Goal: Information Seeking & Learning: Check status

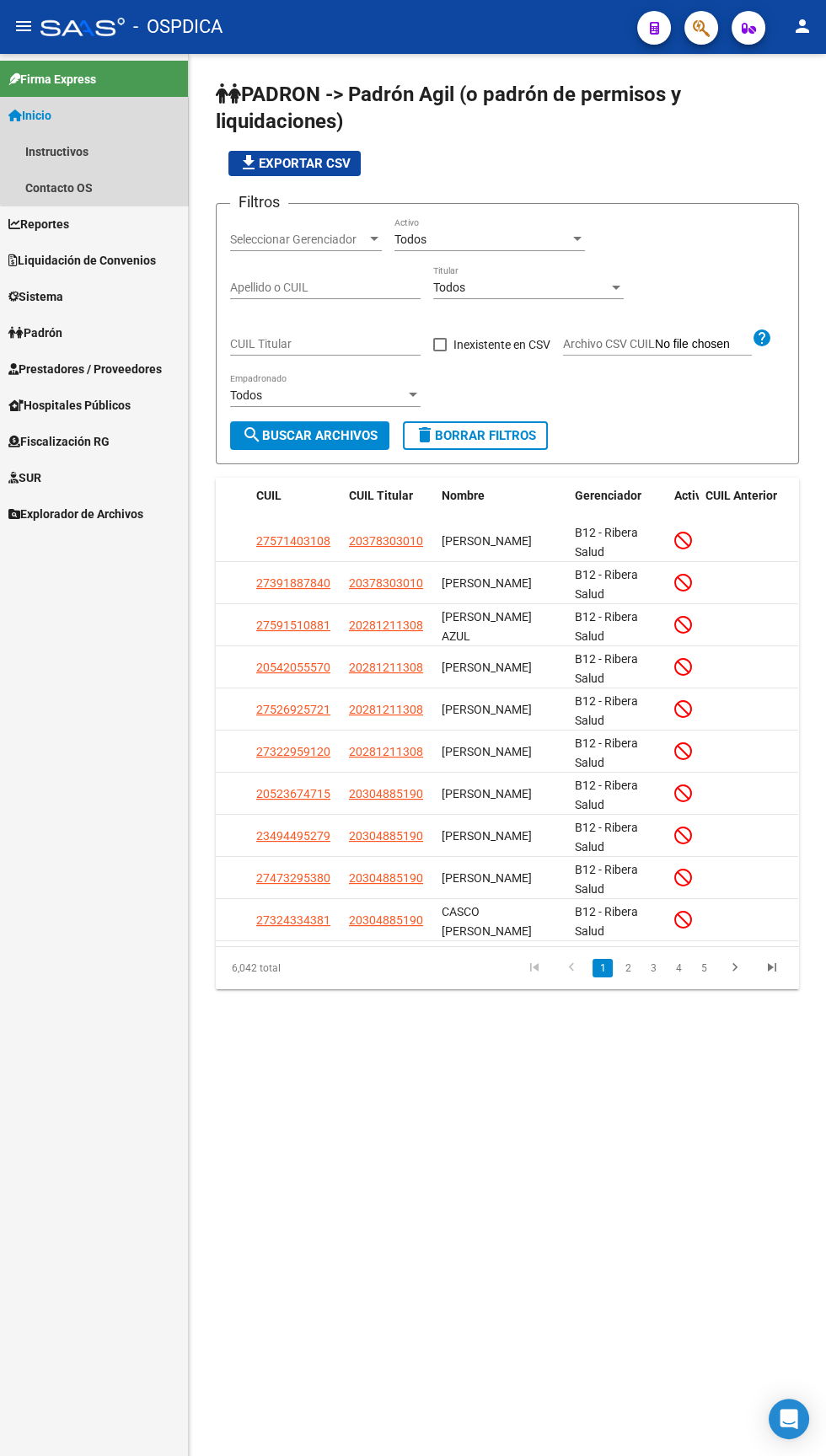
click at [99, 125] on link "Inicio" at bounding box center [94, 114] width 188 height 36
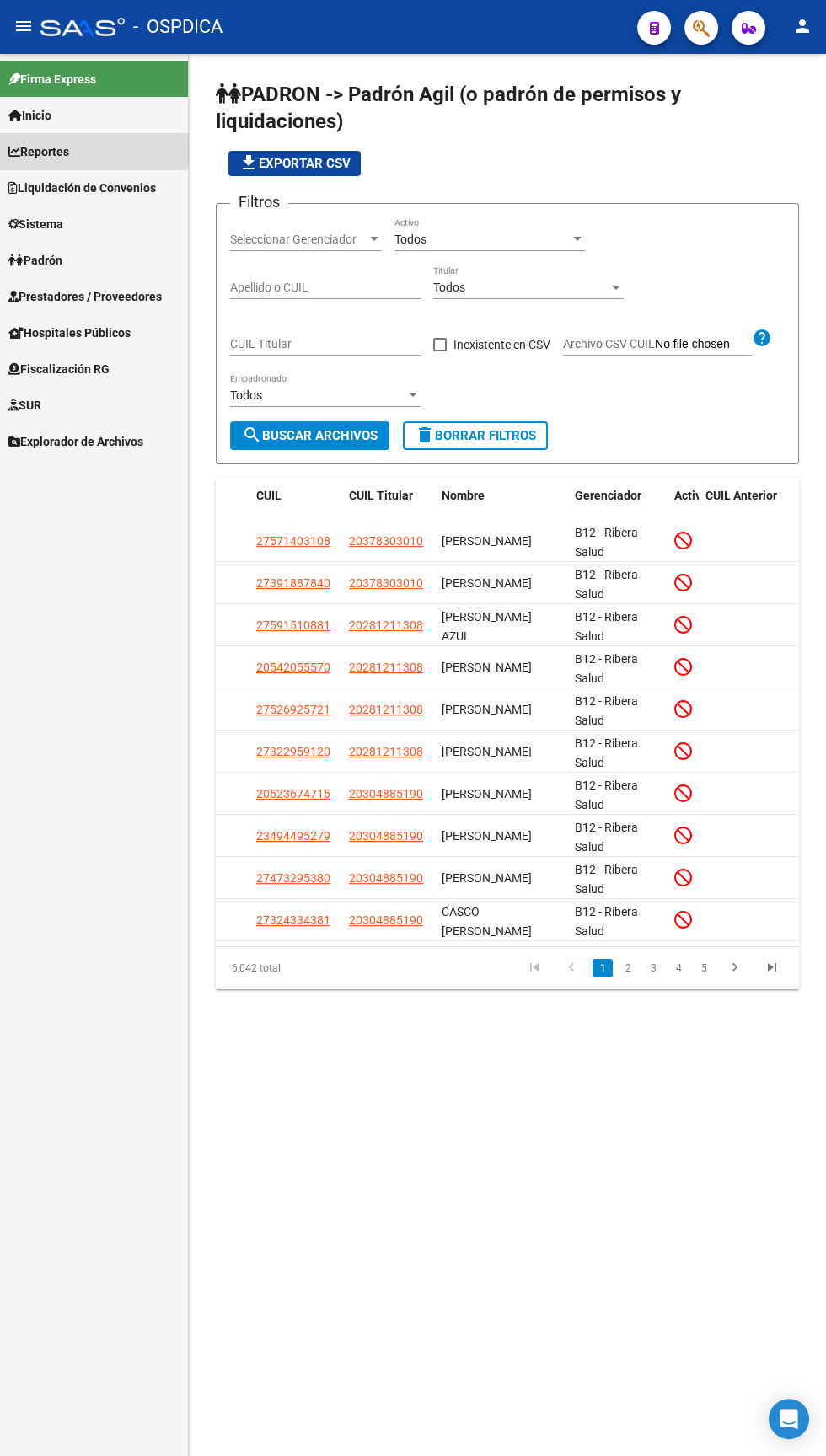
click at [81, 149] on link "Reportes" at bounding box center [94, 151] width 188 height 36
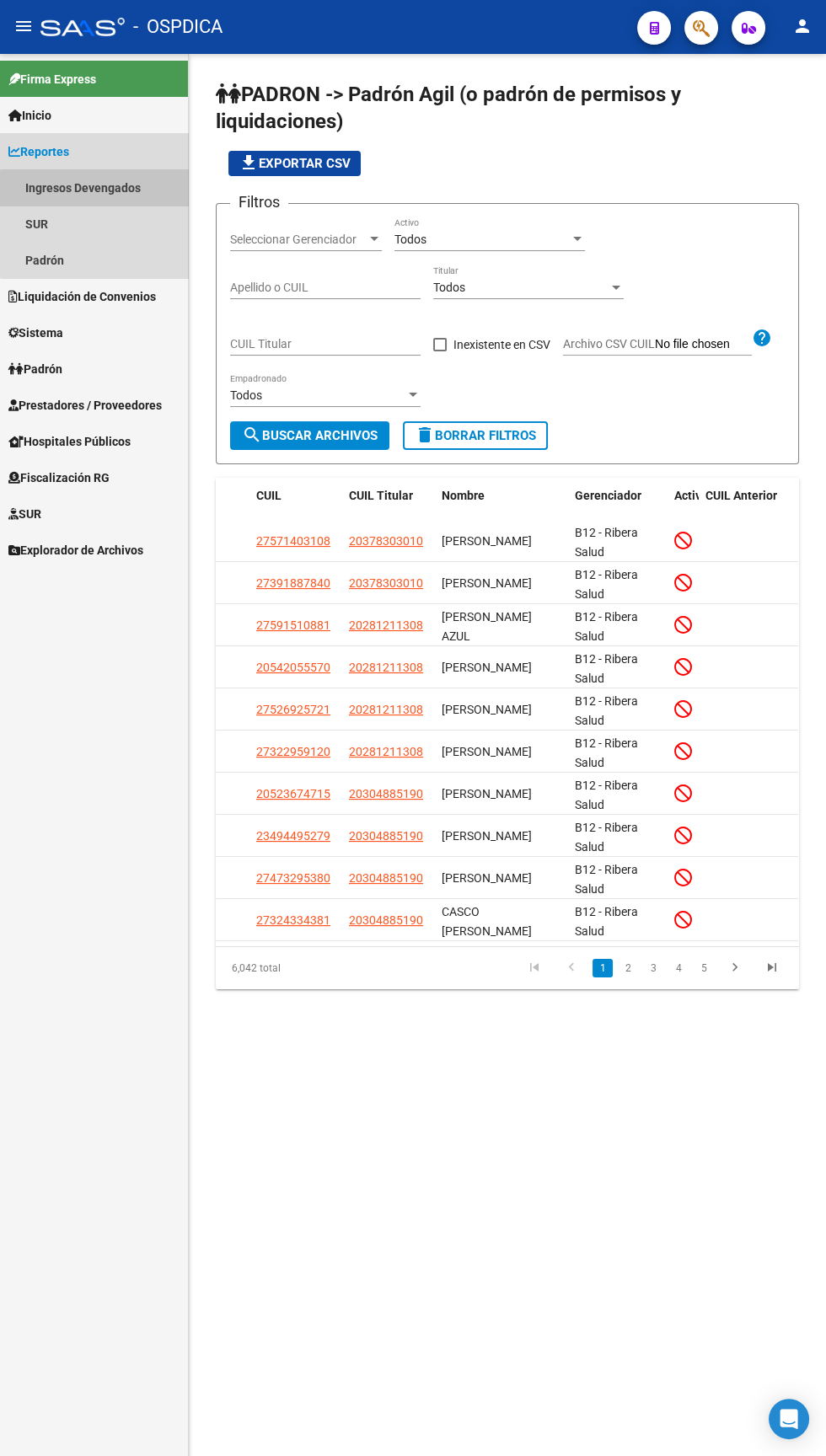
click at [118, 191] on link "Ingresos Devengados" at bounding box center [94, 187] width 188 height 36
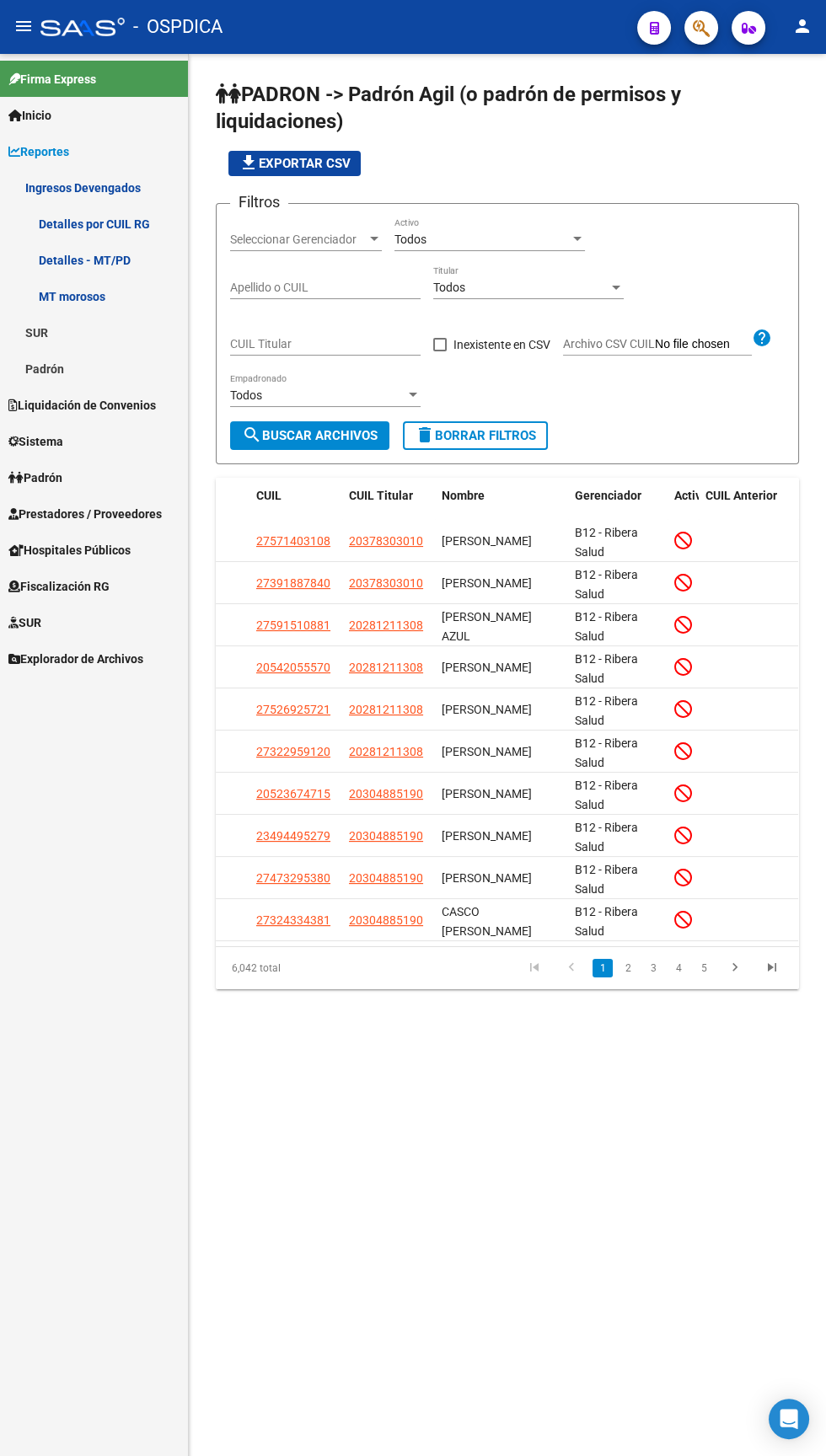
click at [347, 287] on input "Apellido o CUIL" at bounding box center [325, 287] width 190 height 15
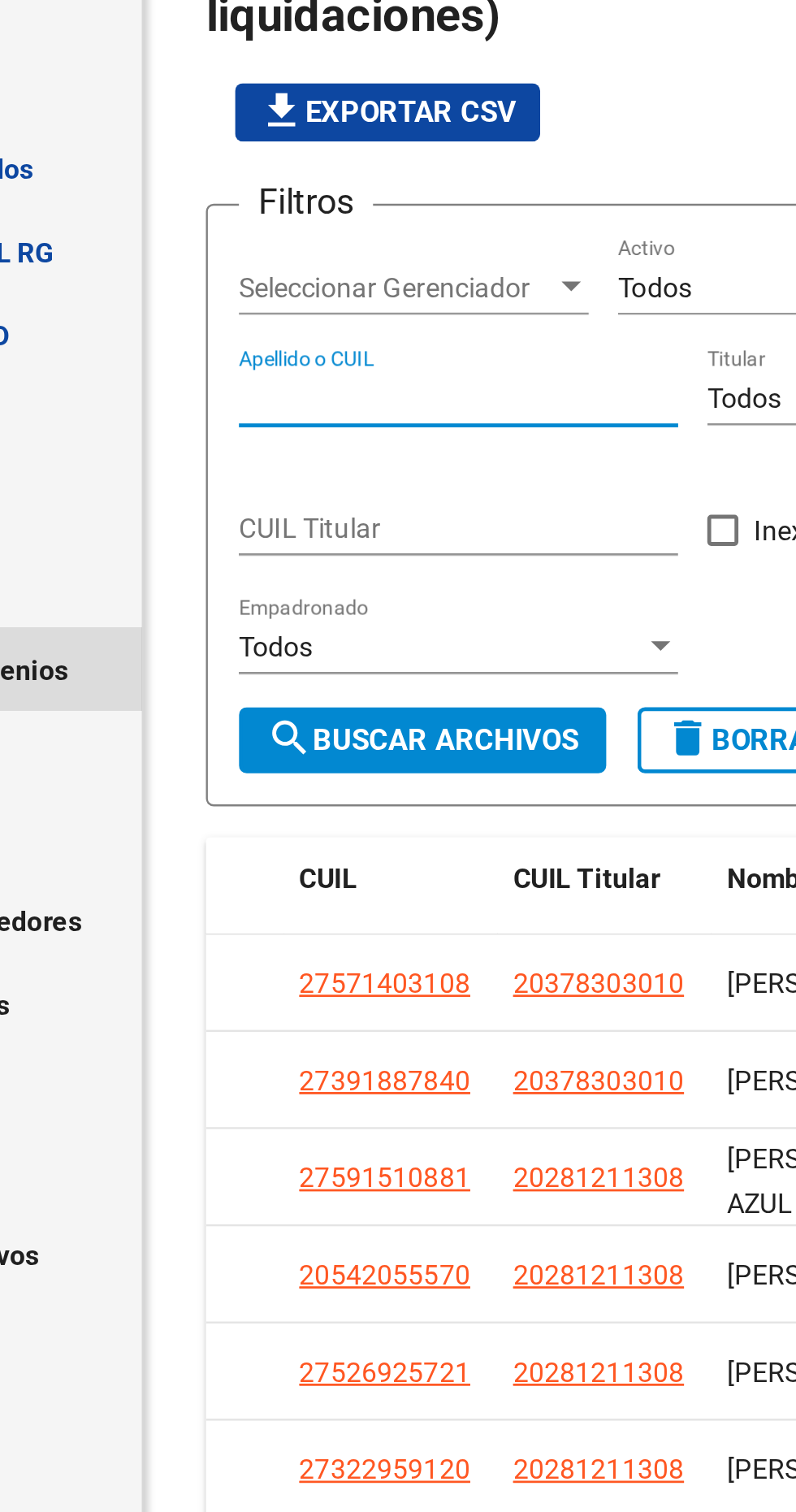
click at [166, 389] on link "Liquidación de Convenios" at bounding box center [90, 390] width 181 height 35
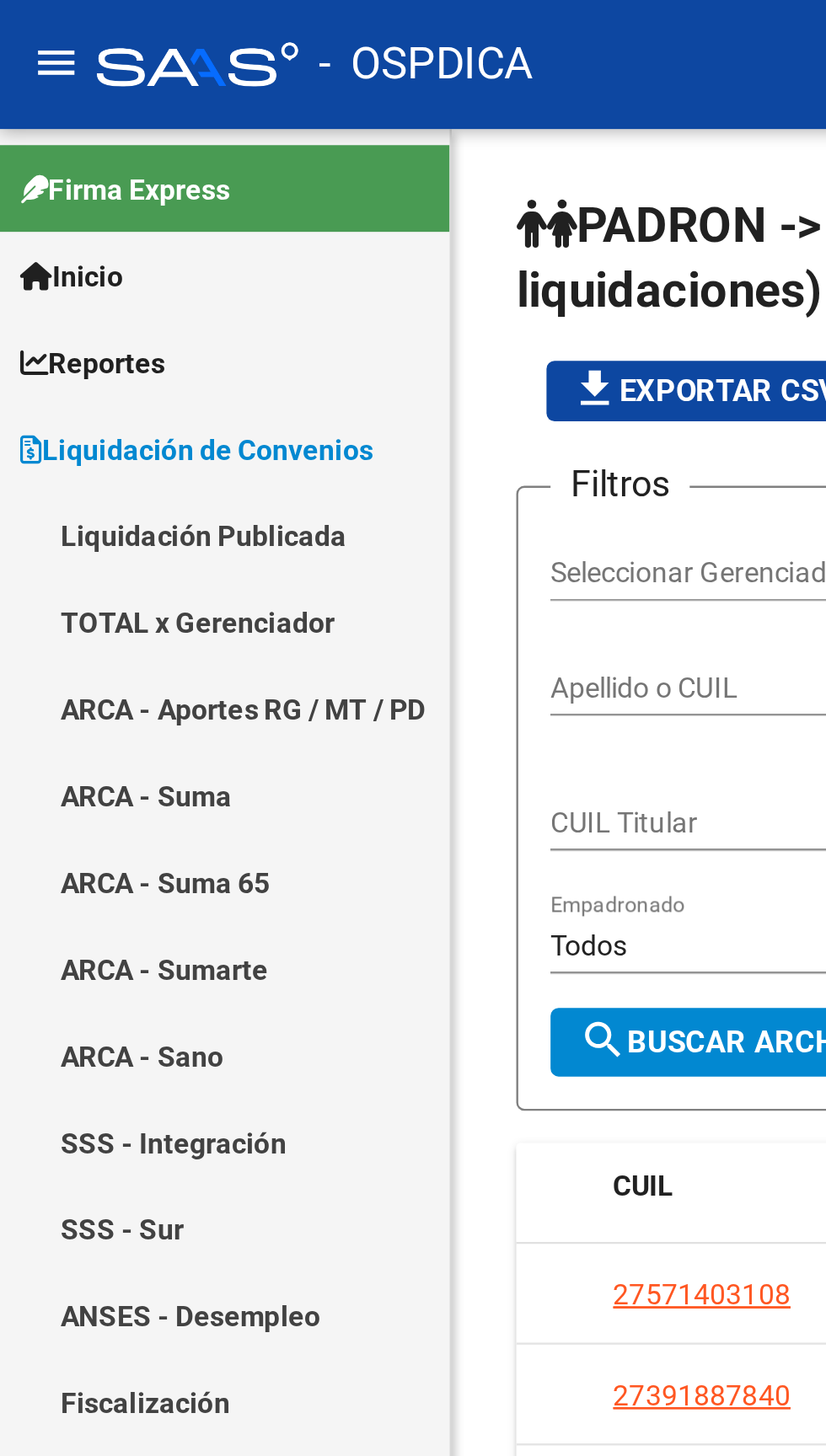
click at [77, 154] on link "Reportes" at bounding box center [94, 151] width 188 height 36
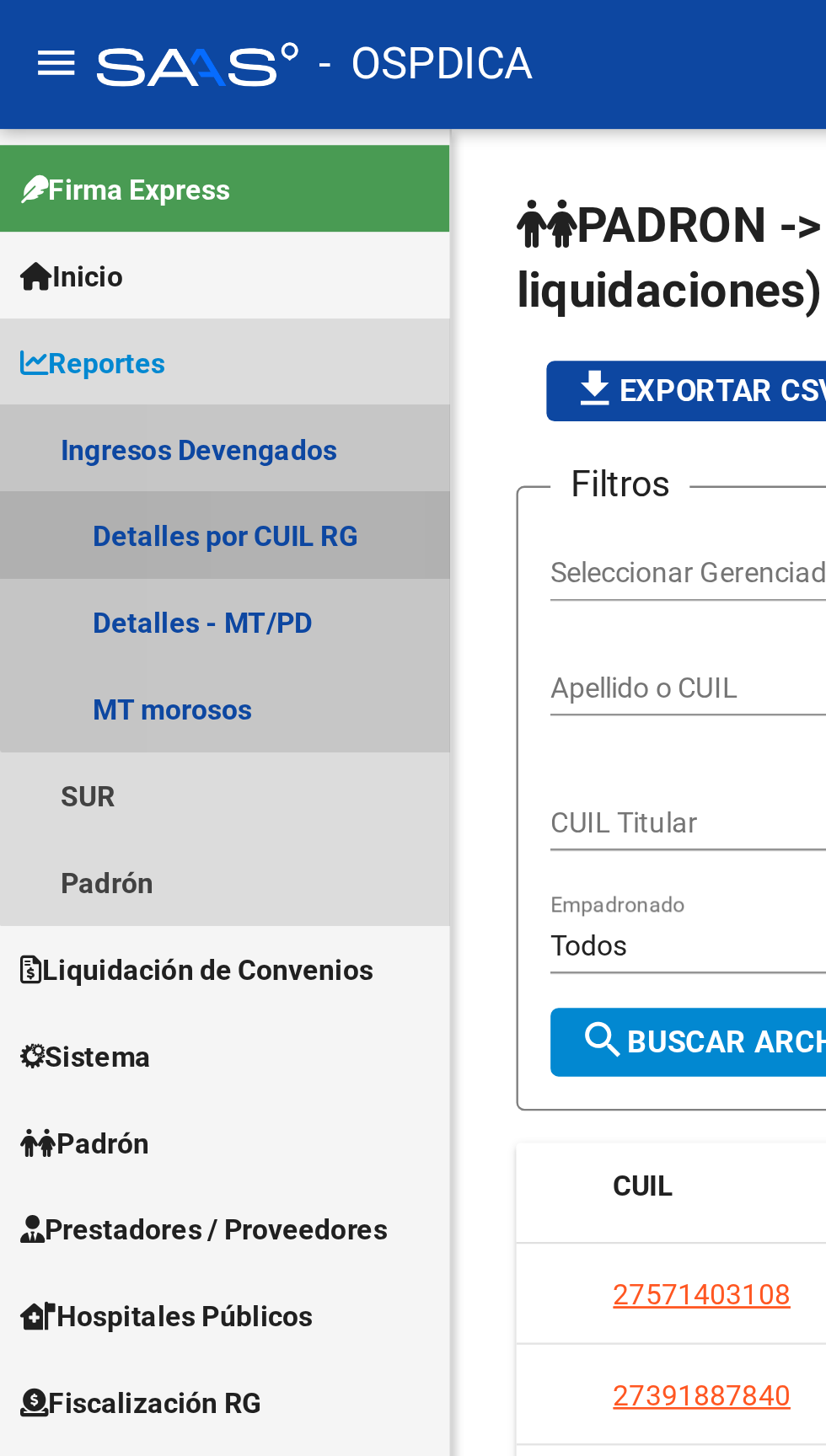
click at [132, 222] on link "Detalles por CUIL RG" at bounding box center [94, 223] width 188 height 36
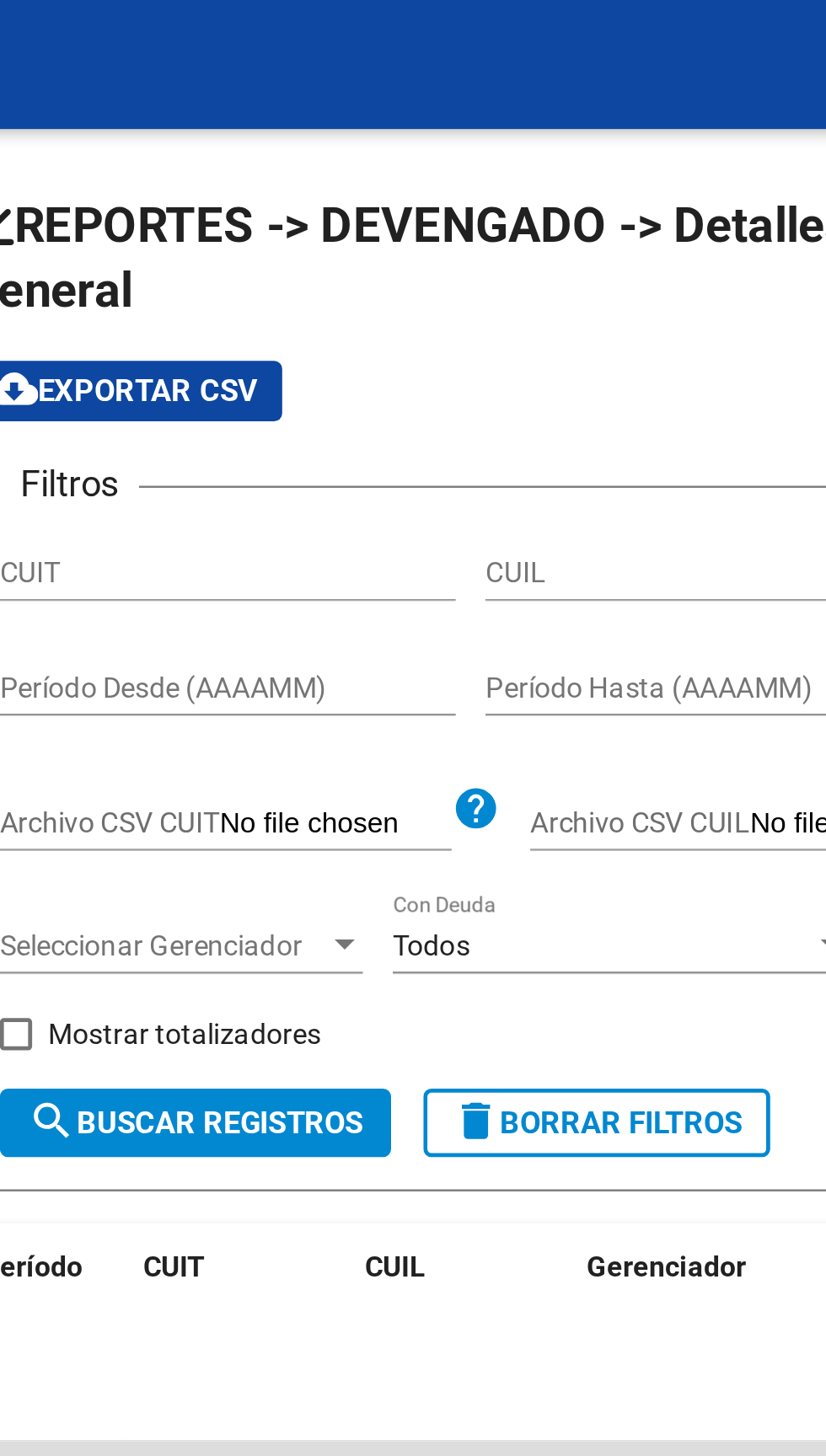
click at [286, 290] on input "Período Desde (AAAAMM)" at bounding box center [325, 287] width 190 height 15
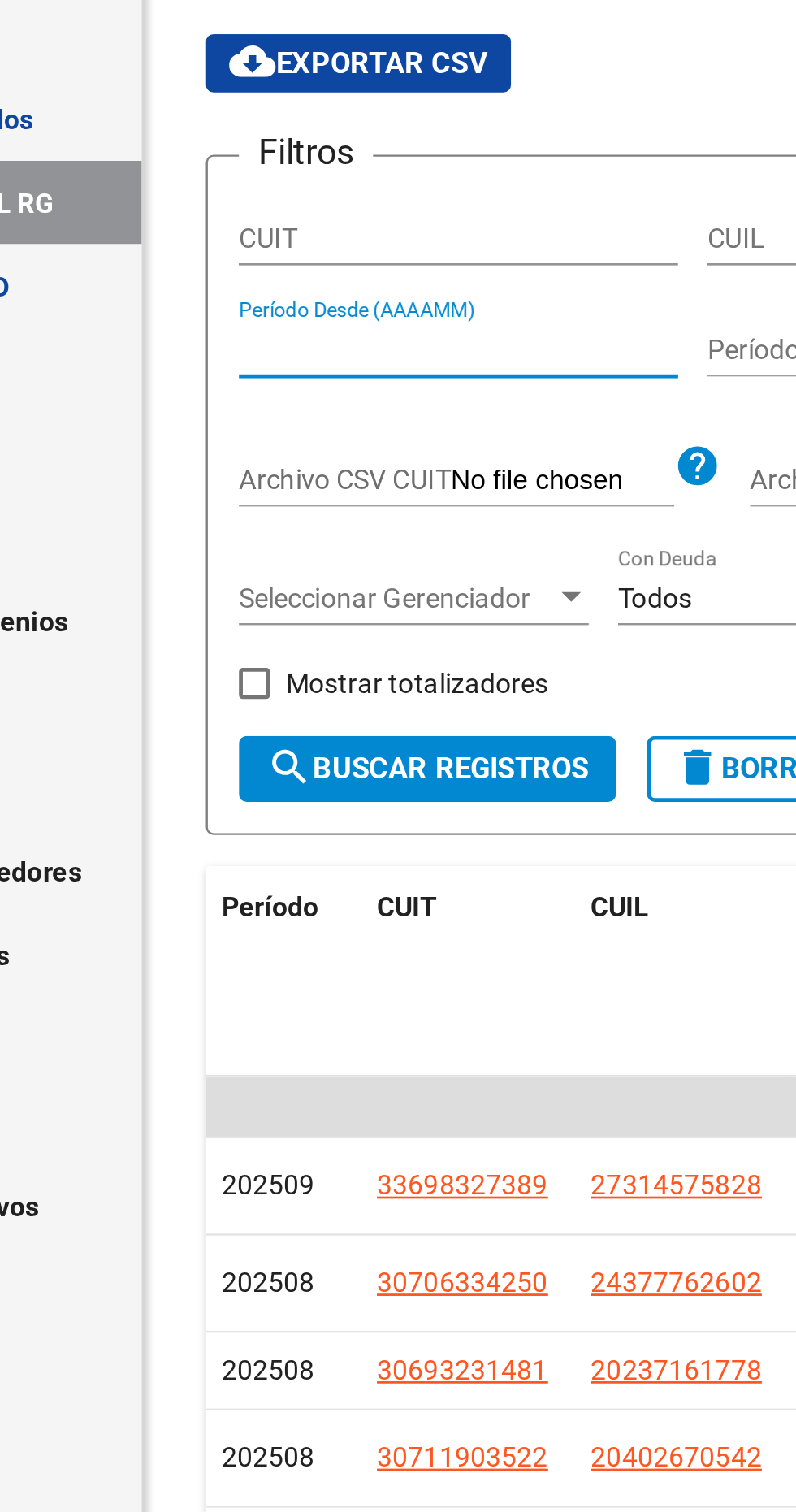
type input "202508"
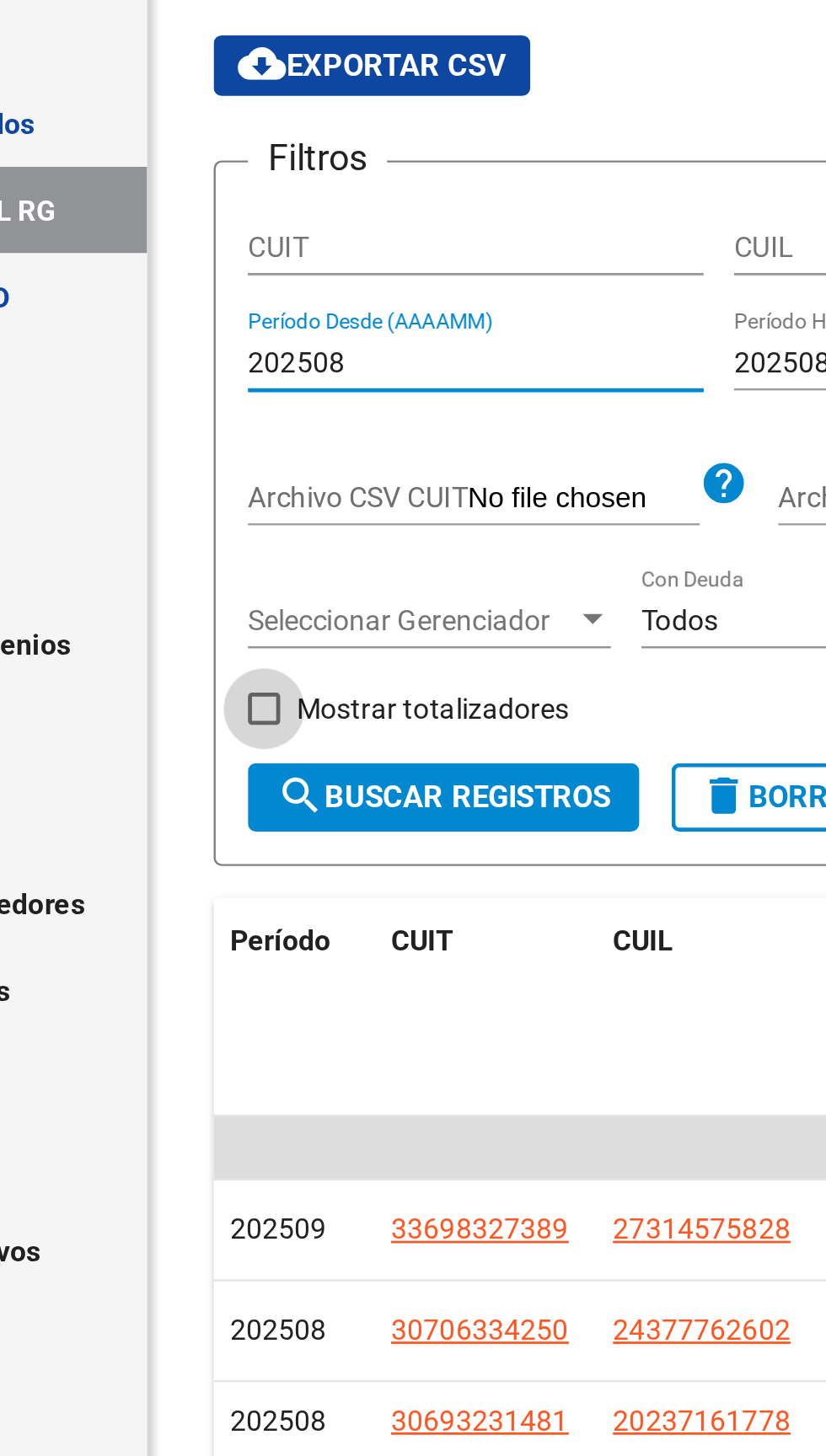
click at [230, 432] on span at bounding box center [237, 432] width 14 height 14
click at [236, 439] on input "Mostrar totalizadores" at bounding box center [236, 439] width 1 height 1
checkbox input "true"
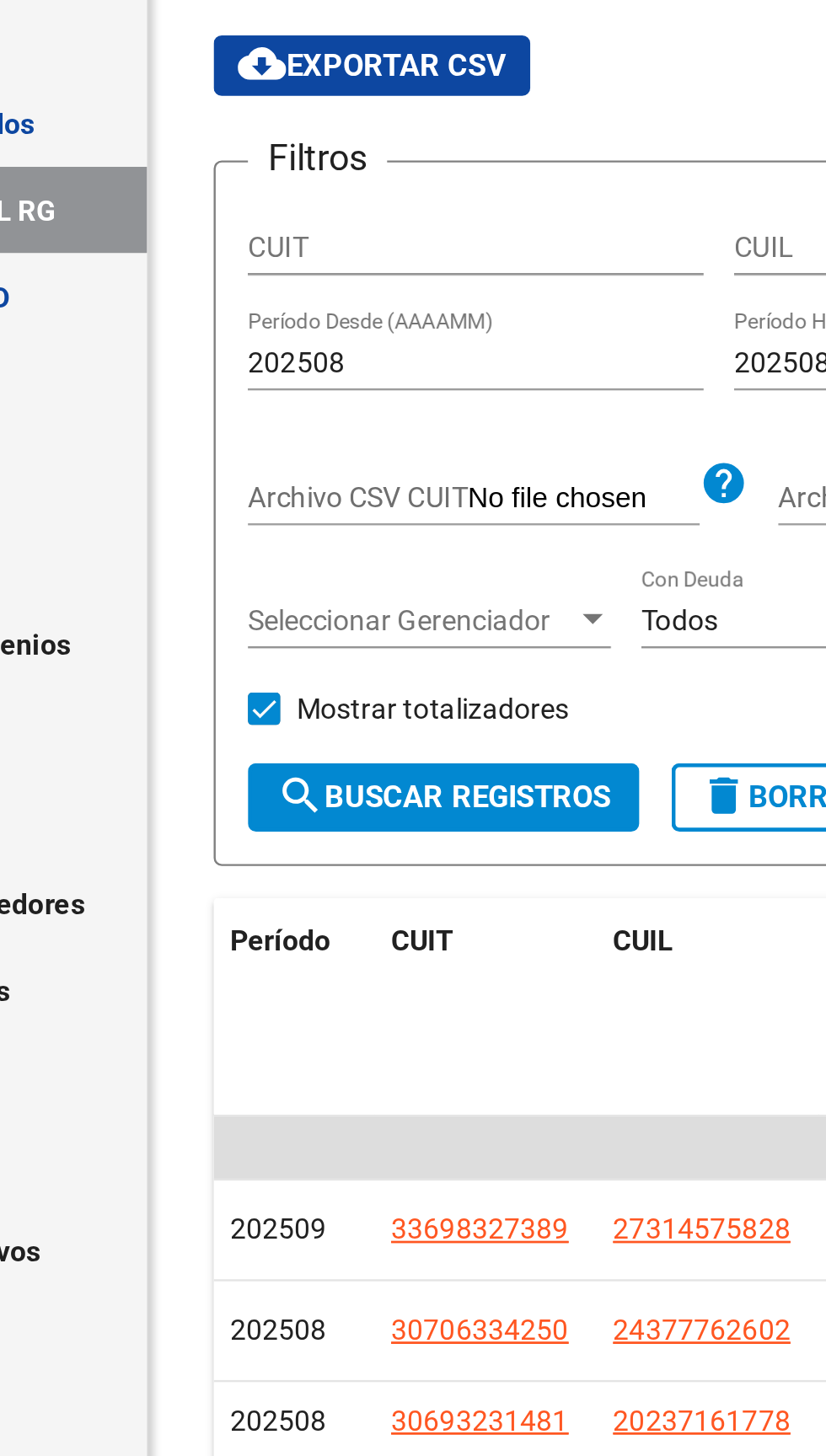
click at [331, 465] on span "search Buscar Registros" at bounding box center [312, 469] width 140 height 15
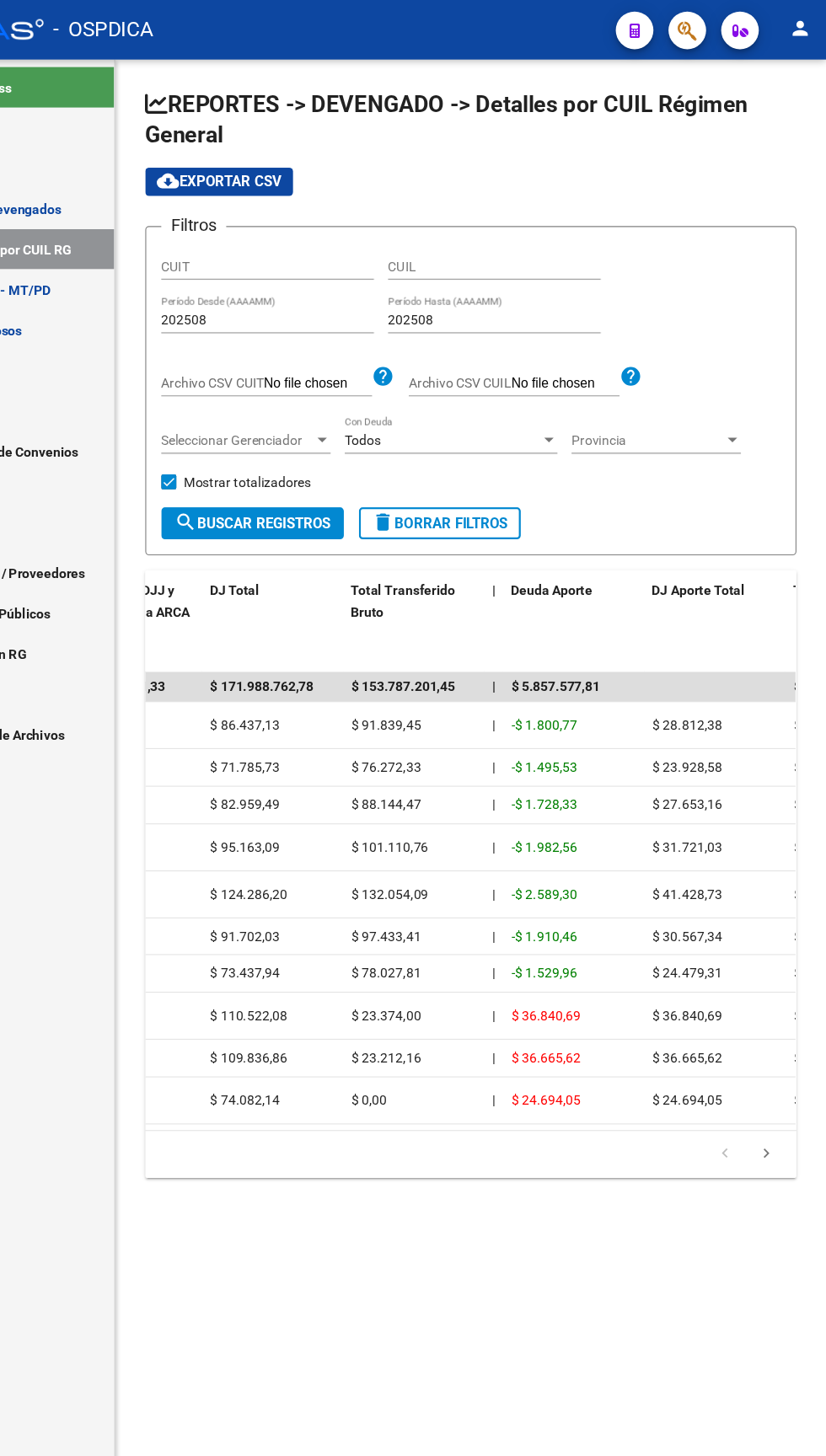
scroll to position [0, 1061]
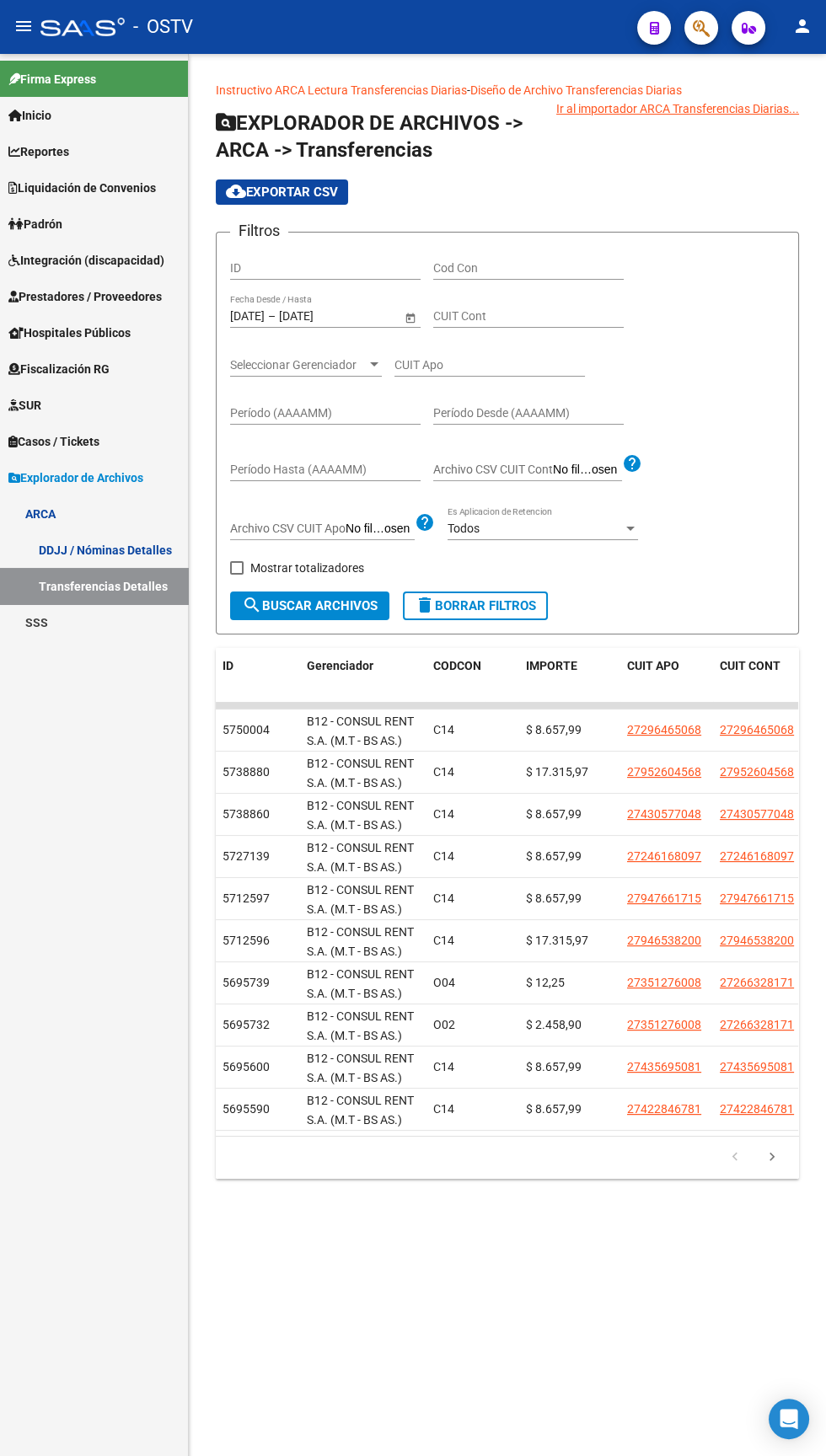
click at [477, 262] on input "Cod Con" at bounding box center [528, 268] width 190 height 15
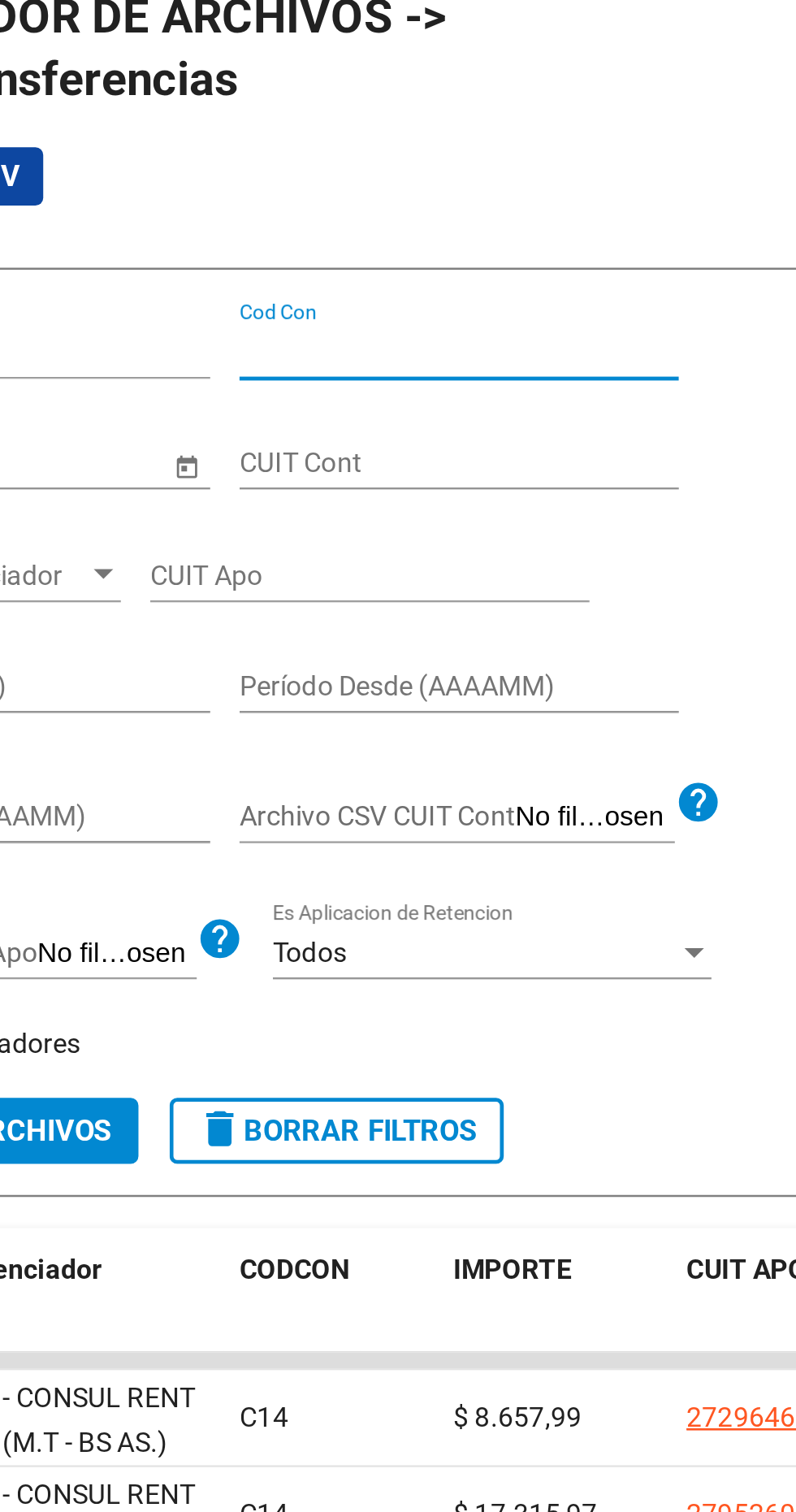
type input "C14"
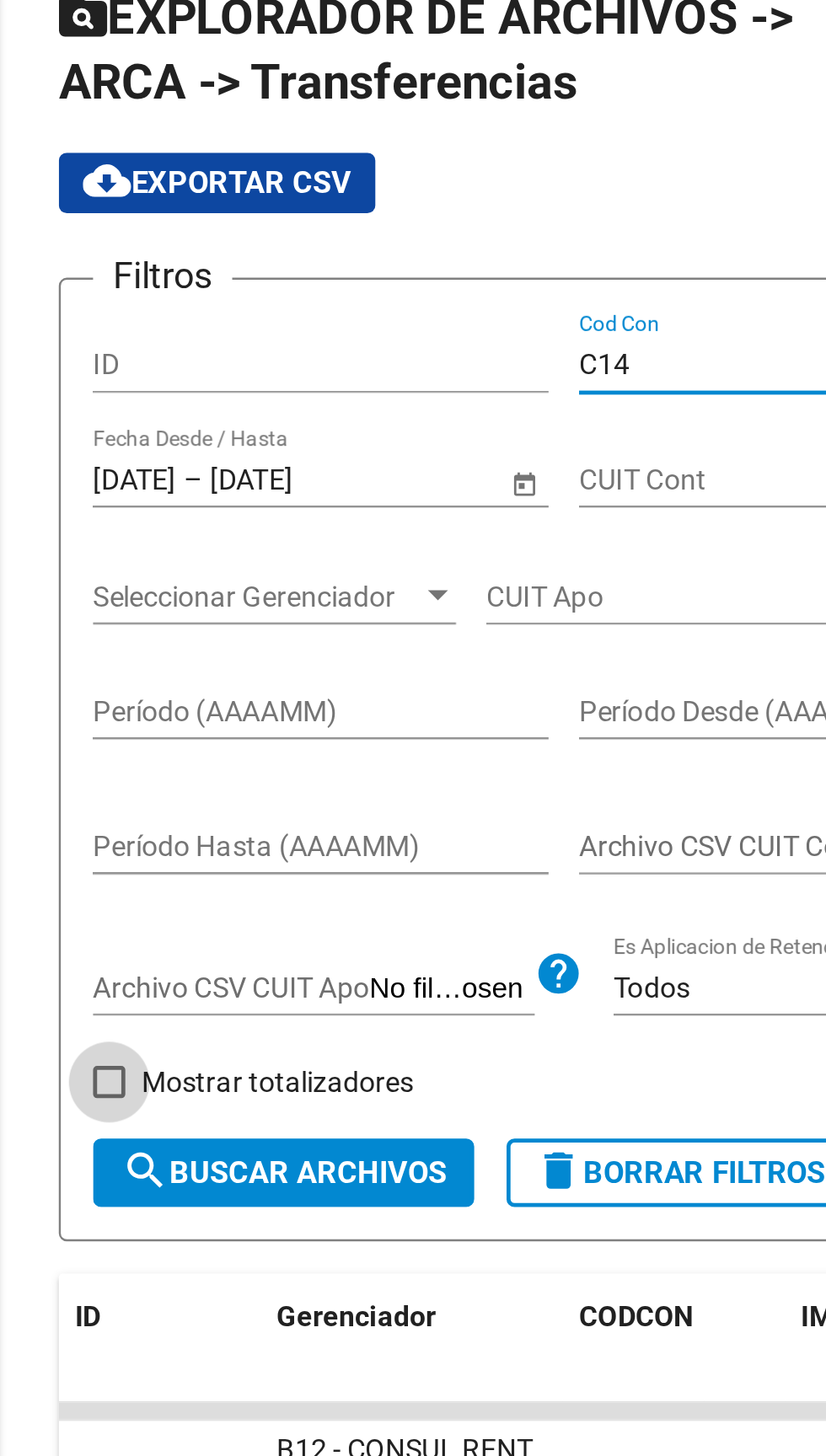
click at [239, 567] on span at bounding box center [237, 568] width 14 height 14
click at [237, 575] on input "Mostrar totalizadores" at bounding box center [236, 575] width 1 height 1
checkbox input "true"
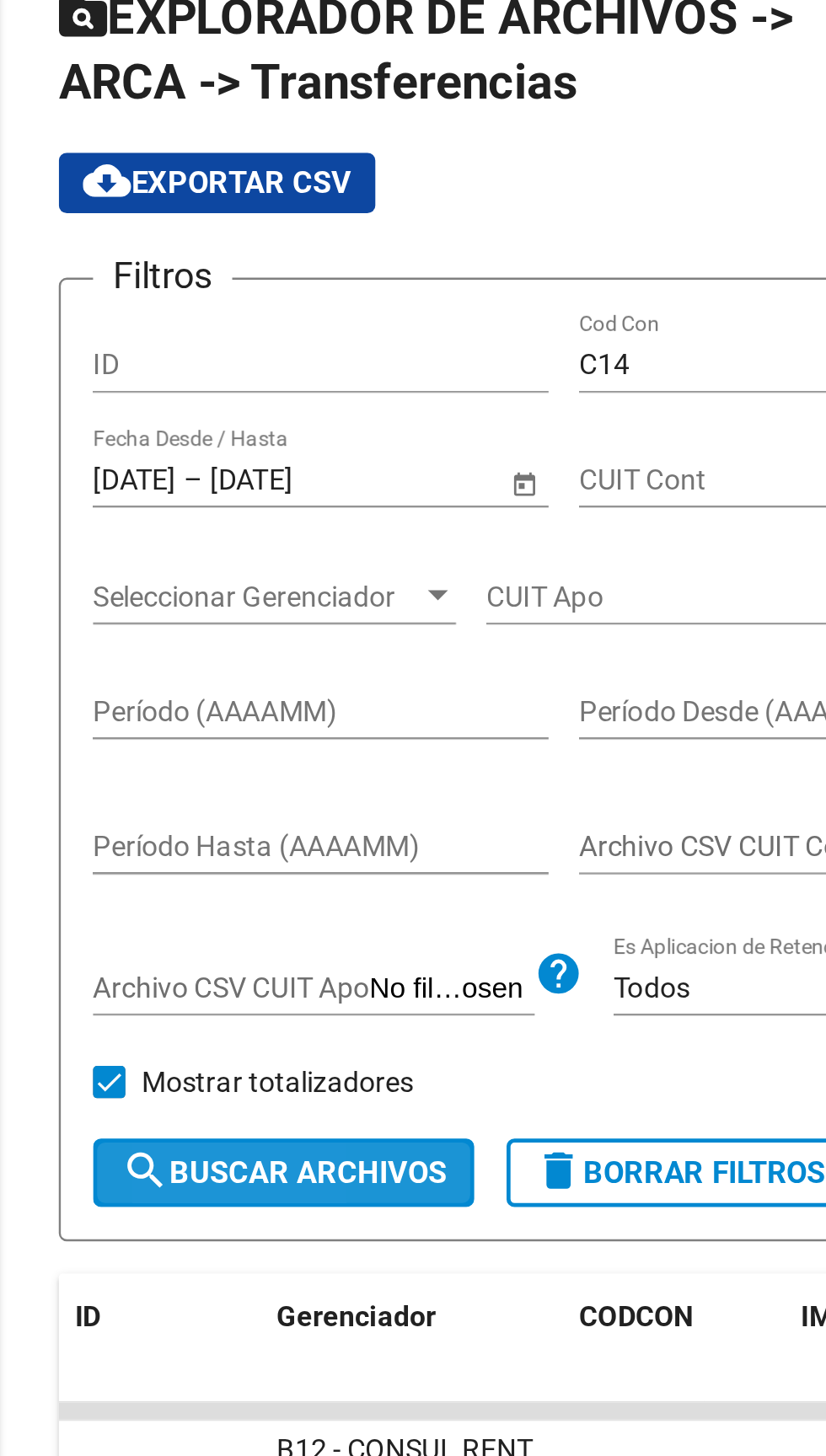
click at [273, 605] on span "search Buscar Archivos" at bounding box center [310, 605] width 136 height 15
